Goal: Task Accomplishment & Management: Use online tool/utility

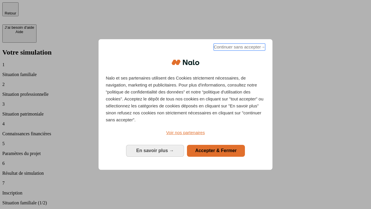
click at [239, 48] on span "Continuer sans accepter →" at bounding box center [240, 47] width 52 height 7
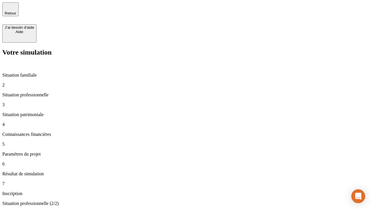
type input "30 000"
type input "1 000"
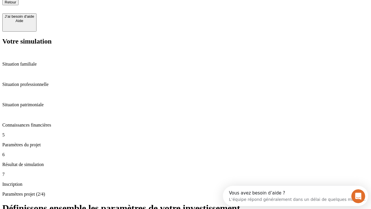
type input "40"
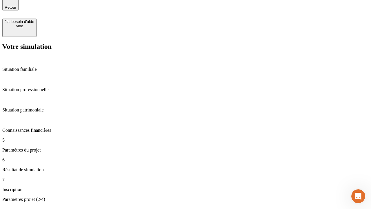
type input "200 000"
type input "640"
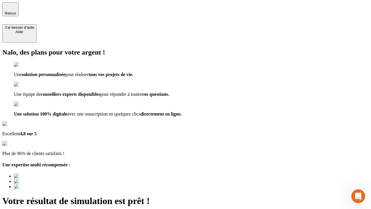
type input "[EMAIL_ADDRESS][DOMAIN_NAME]"
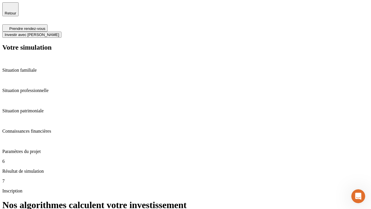
scroll to position [2, 0]
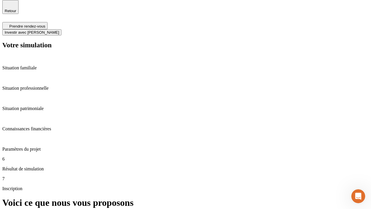
click at [59, 30] on span "Investir avec [PERSON_NAME]" at bounding box center [32, 32] width 55 height 4
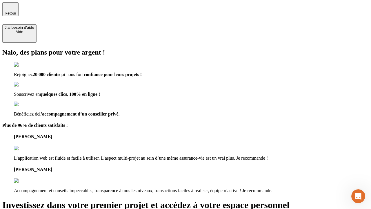
type input "[PERSON_NAME][EMAIL_ADDRESS][DOMAIN_NAME]"
